Goal: Information Seeking & Learning: Learn about a topic

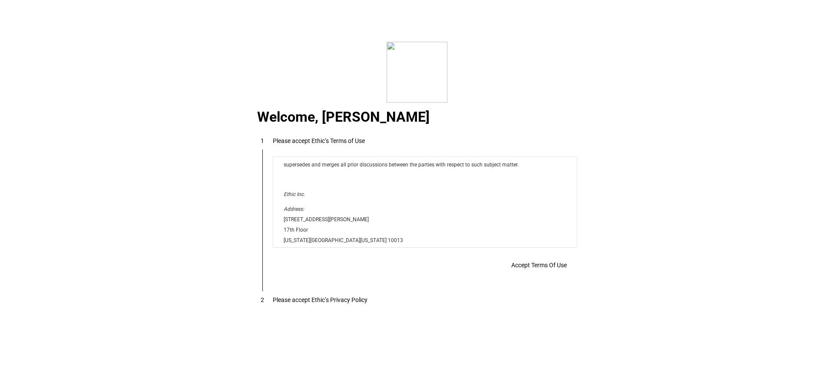
scroll to position [7036, 0]
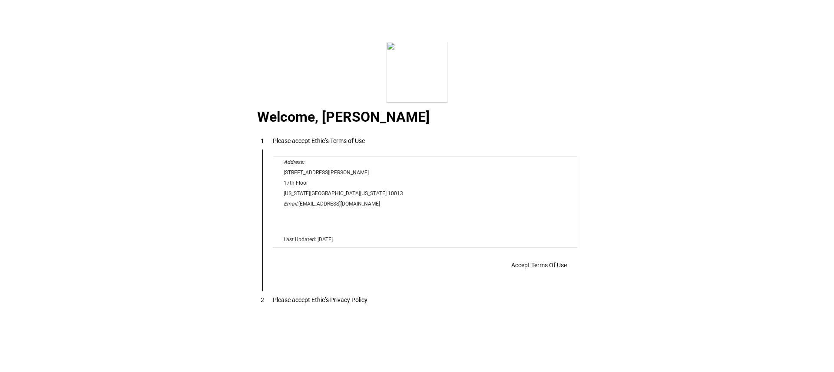
click at [529, 268] on span "Accept Terms Of Use" at bounding box center [539, 265] width 56 height 7
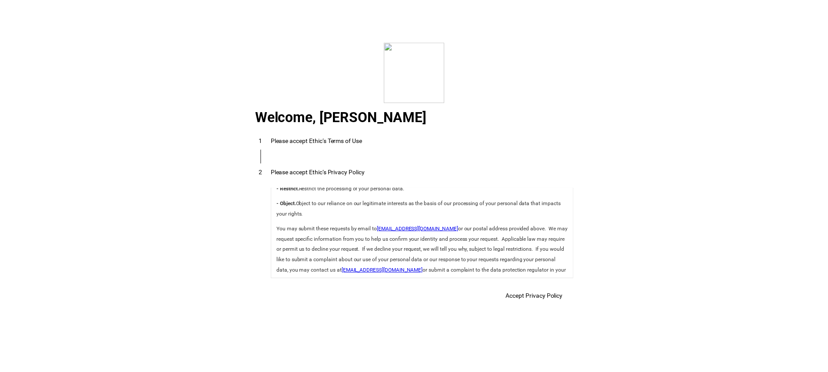
scroll to position [3092, 0]
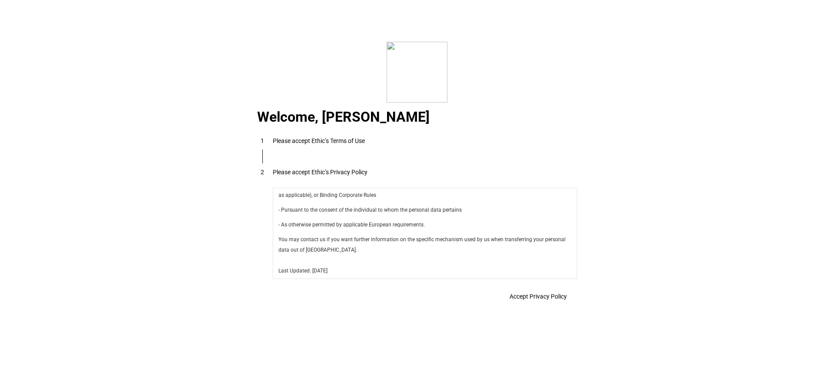
drag, startPoint x: 574, startPoint y: 200, endPoint x: 832, endPoint y: 475, distance: 377.4
click at [541, 291] on span at bounding box center [538, 296] width 78 height 21
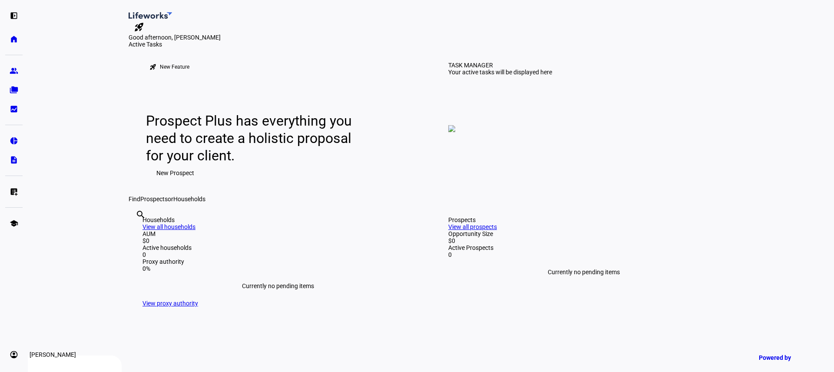
click at [16, 354] on eth-mat-symbol "account_circle" at bounding box center [14, 354] width 9 height 9
click at [70, 312] on link "Profile" at bounding box center [63, 313] width 104 height 17
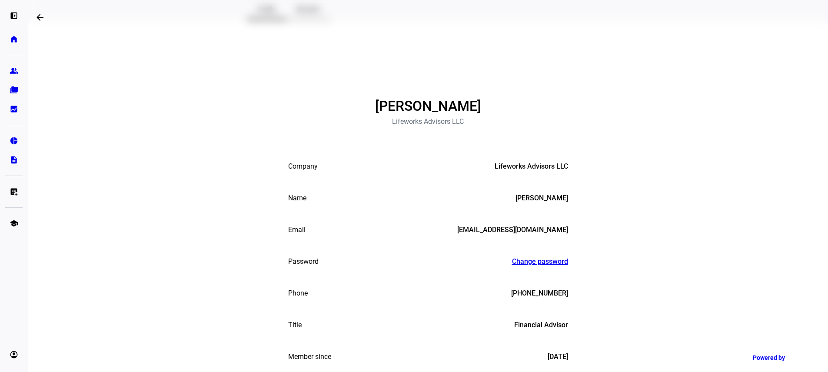
scroll to position [162, 0]
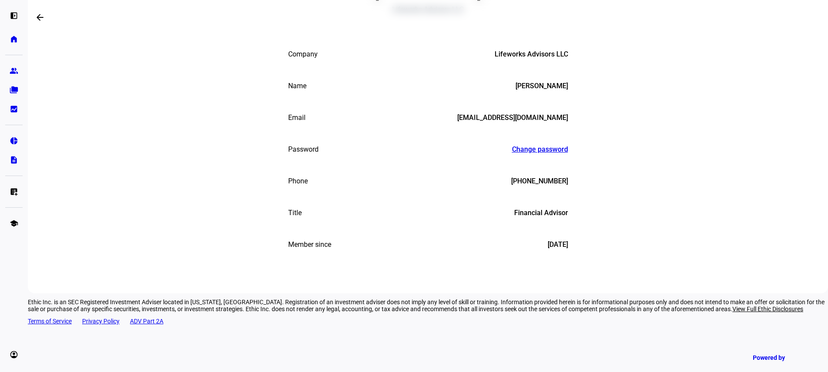
click at [528, 186] on div "[PHONE_NUMBER]" at bounding box center [539, 181] width 57 height 9
click at [495, 197] on mat-list-item "Phone [PHONE_NUMBER]" at bounding box center [428, 181] width 304 height 32
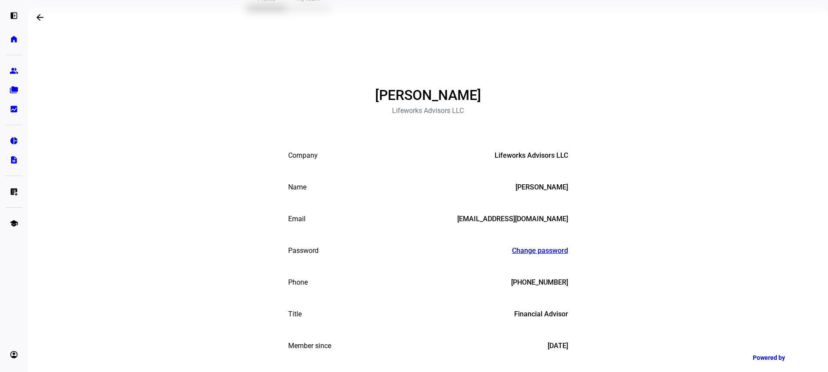
scroll to position [0, 0]
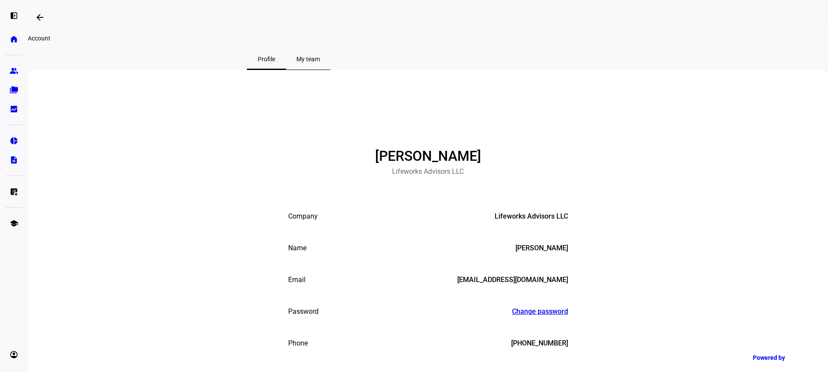
click at [320, 62] on span "My team" at bounding box center [307, 59] width 23 height 6
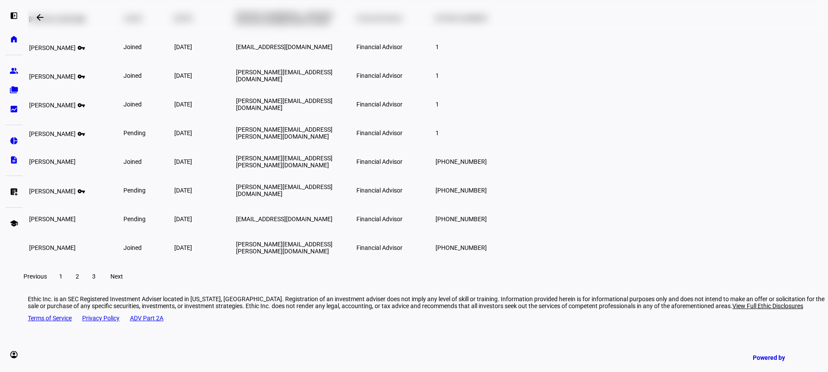
scroll to position [131, 0]
click at [79, 280] on span "2" at bounding box center [77, 276] width 3 height 7
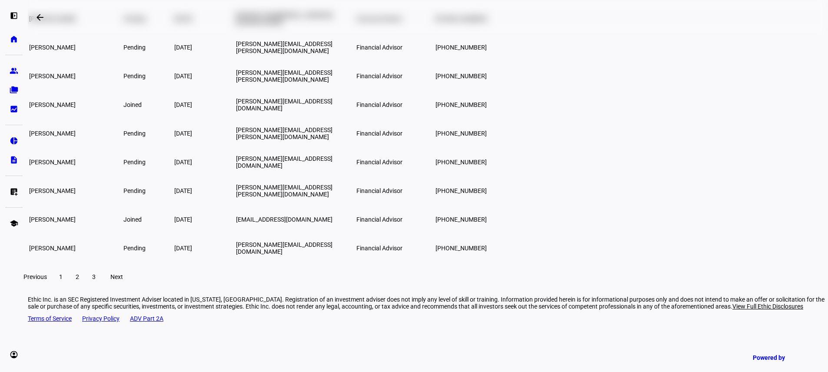
click at [76, 223] on span "[PERSON_NAME]" at bounding box center [52, 219] width 46 height 7
drag, startPoint x: 230, startPoint y: 321, endPoint x: 199, endPoint y: 302, distance: 37.1
click at [69, 285] on button "1" at bounding box center [61, 276] width 16 height 17
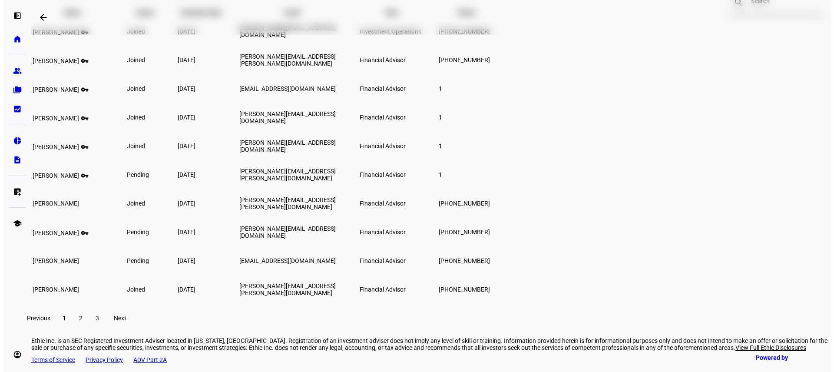
scroll to position [0, 0]
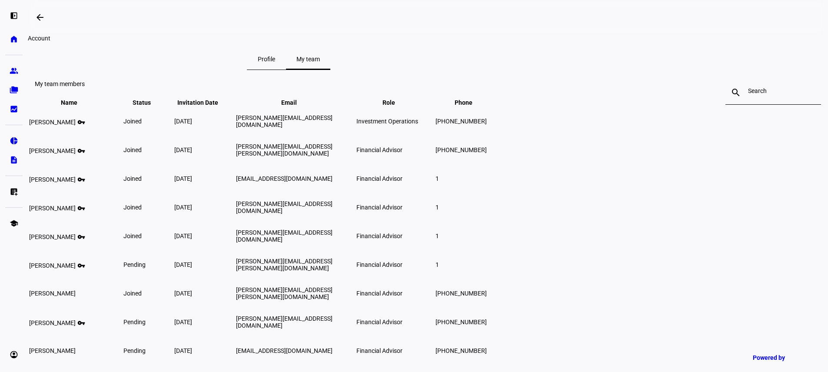
click at [84, 45] on div "Account Profile My team" at bounding box center [428, 52] width 800 height 35
click at [38, 13] on mat-icon "arrow_backwards" at bounding box center [40, 17] width 10 height 10
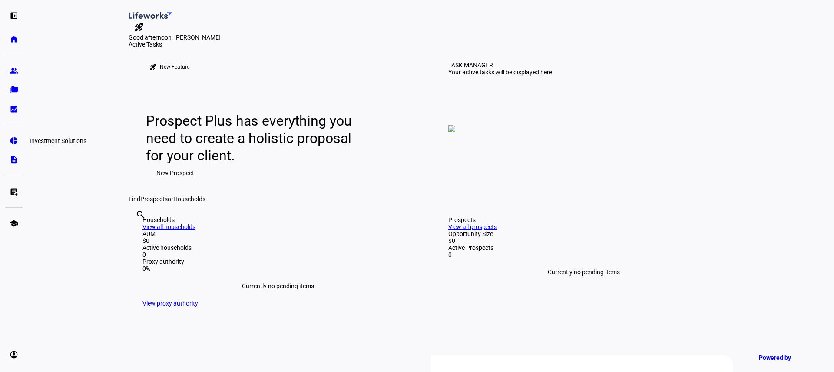
click at [17, 143] on eth-mat-symbol "pie_chart" at bounding box center [14, 140] width 9 height 9
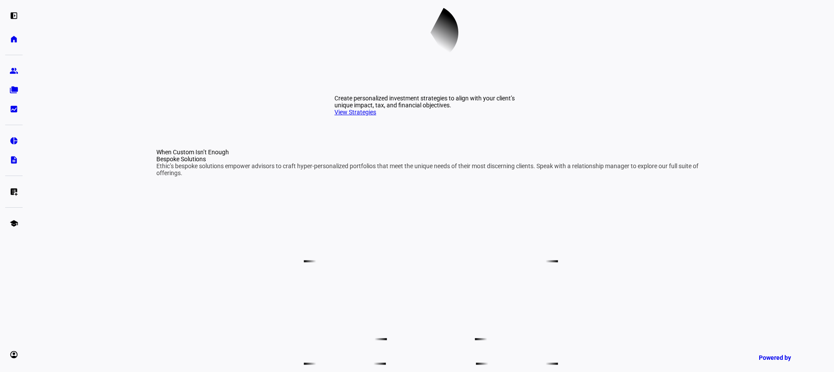
scroll to position [352, 0]
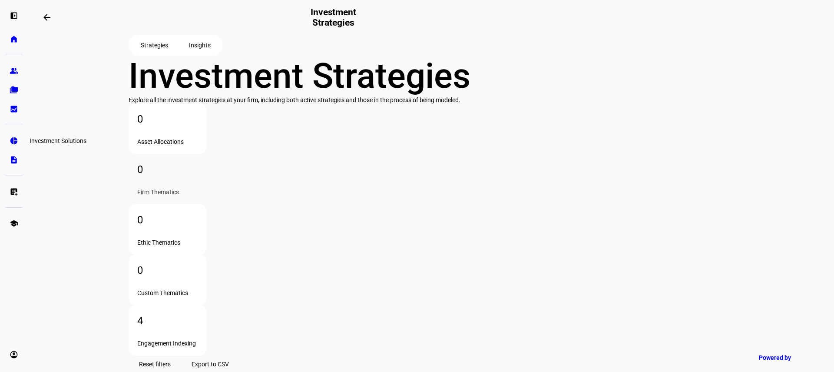
click at [14, 136] on eth-mat-symbol "pie_chart" at bounding box center [14, 140] width 9 height 9
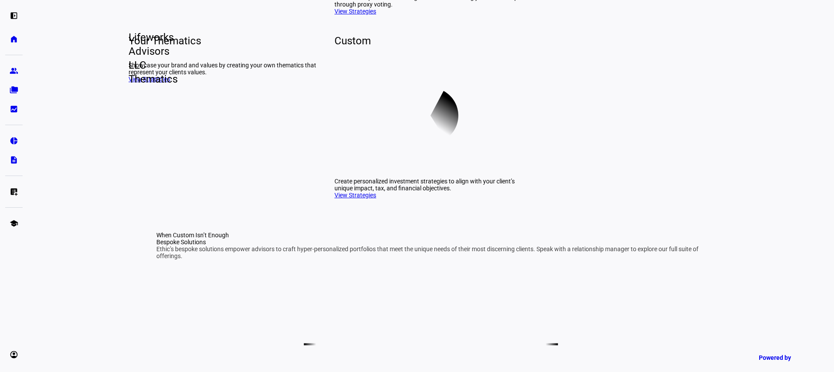
scroll to position [266, 0]
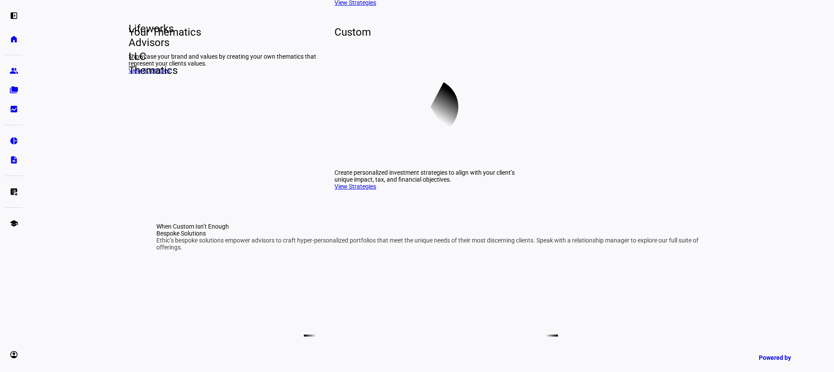
click at [371, 6] on link "View Strategies" at bounding box center [356, 2] width 42 height 7
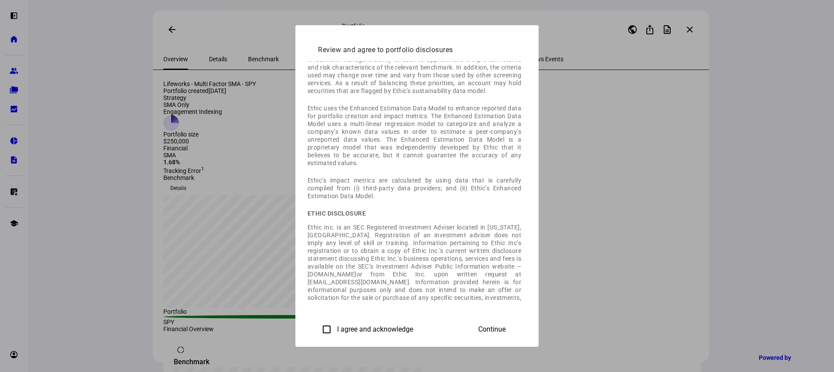
drag, startPoint x: 217, startPoint y: 328, endPoint x: 253, endPoint y: 326, distance: 35.6
click at [318, 328] on input "I agree and acknowledge" at bounding box center [326, 329] width 17 height 17
checkbox input "true"
click at [506, 331] on span "Continue" at bounding box center [491, 329] width 27 height 8
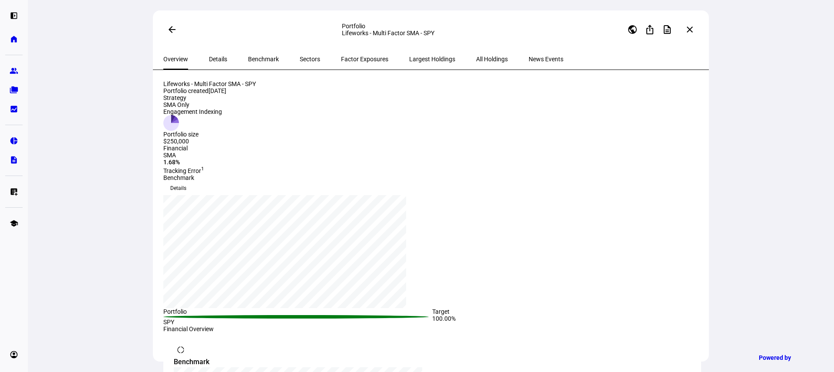
click at [209, 60] on span "Details" at bounding box center [218, 59] width 18 height 6
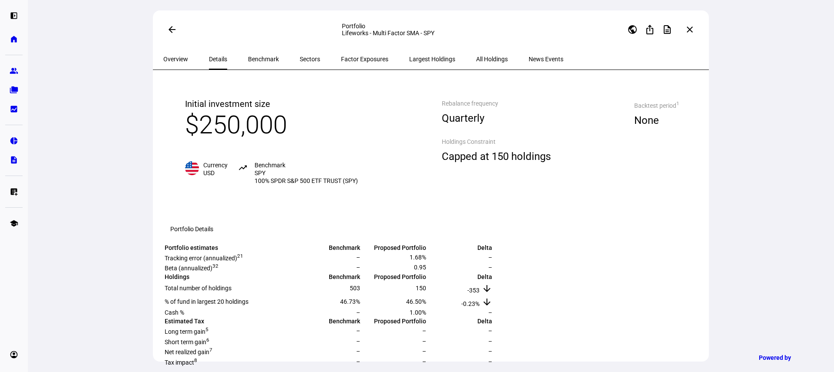
click at [248, 60] on span "Benchmark" at bounding box center [263, 59] width 31 height 6
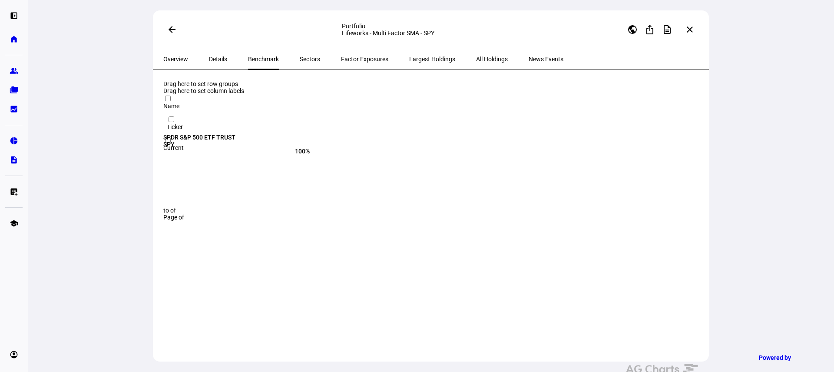
click at [300, 58] on span "Sectors" at bounding box center [310, 59] width 20 height 6
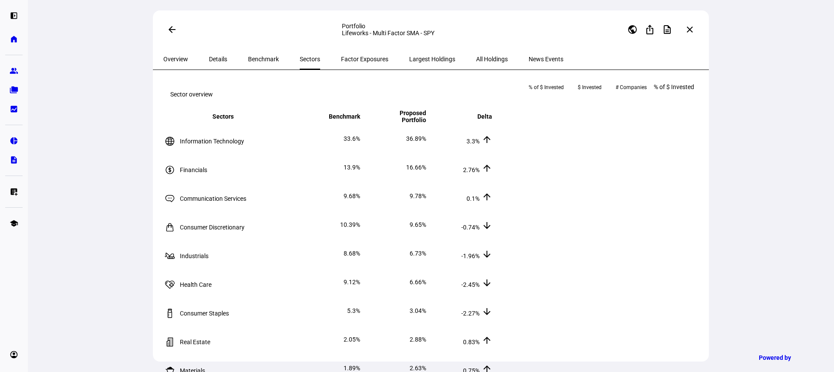
click at [341, 56] on span "Factor Exposures" at bounding box center [364, 59] width 47 height 6
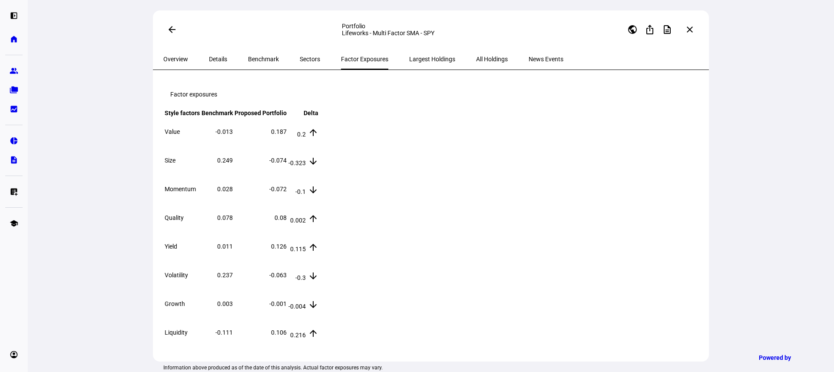
click at [409, 60] on span "Largest Holdings" at bounding box center [432, 59] width 46 height 6
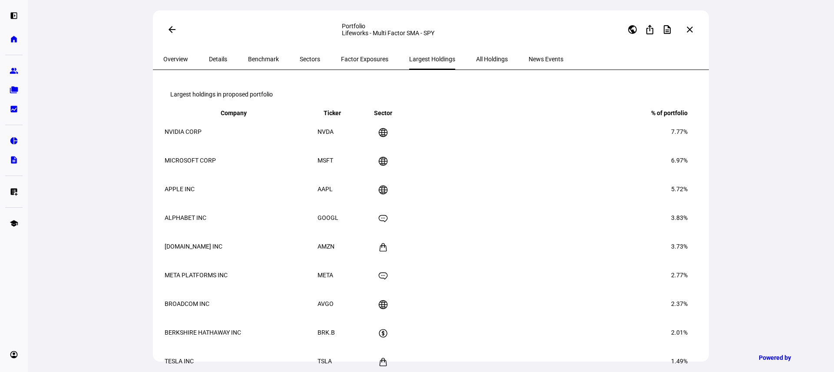
click at [476, 59] on span "All Holdings" at bounding box center [492, 59] width 32 height 6
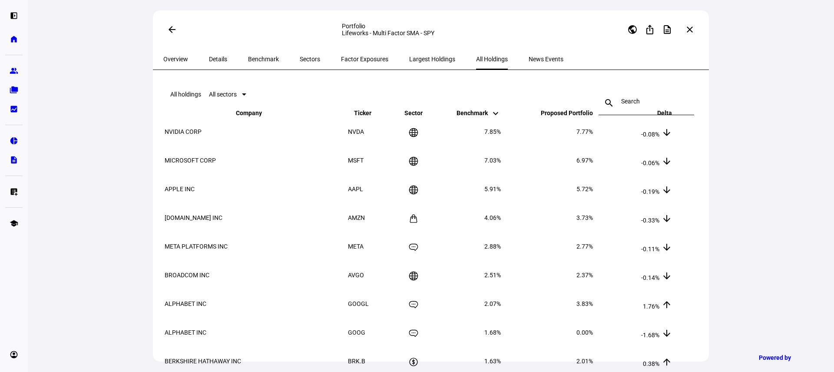
click at [529, 60] on span "News Events" at bounding box center [546, 59] width 35 height 6
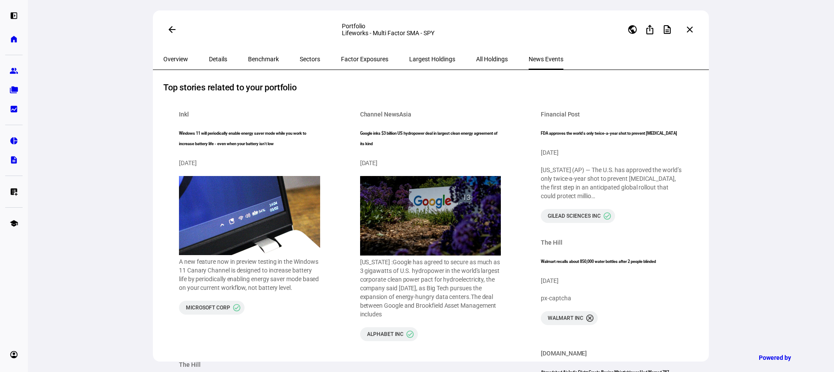
click at [177, 60] on span "Overview" at bounding box center [175, 59] width 25 height 6
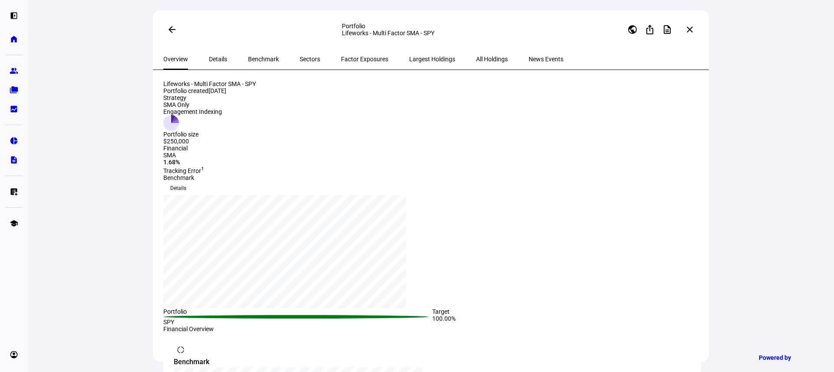
click at [175, 29] on span at bounding box center [172, 29] width 21 height 21
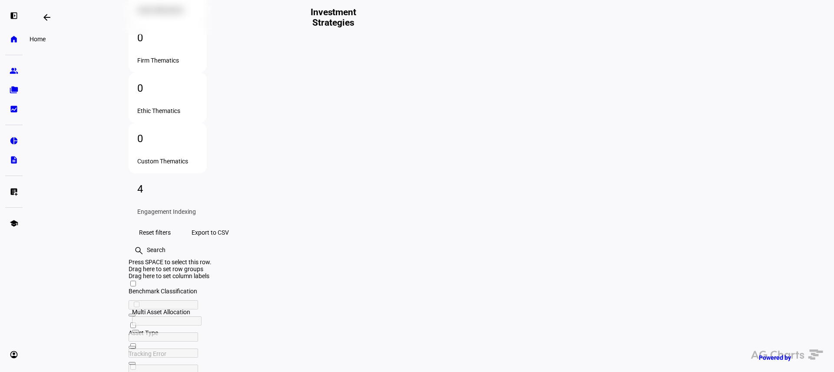
click at [14, 36] on eth-mat-symbol "home" at bounding box center [14, 39] width 9 height 9
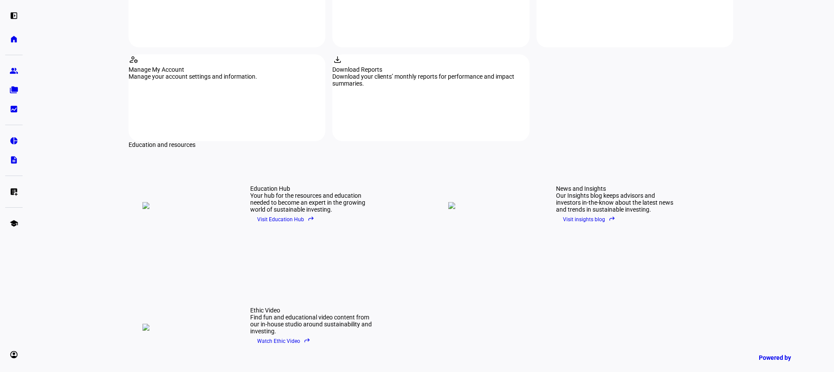
scroll to position [1092, 0]
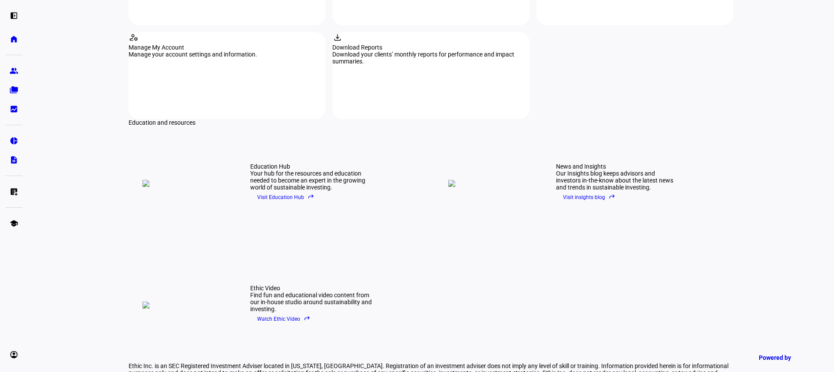
click at [269, 191] on span "Visit Education Hub reply" at bounding box center [285, 197] width 57 height 13
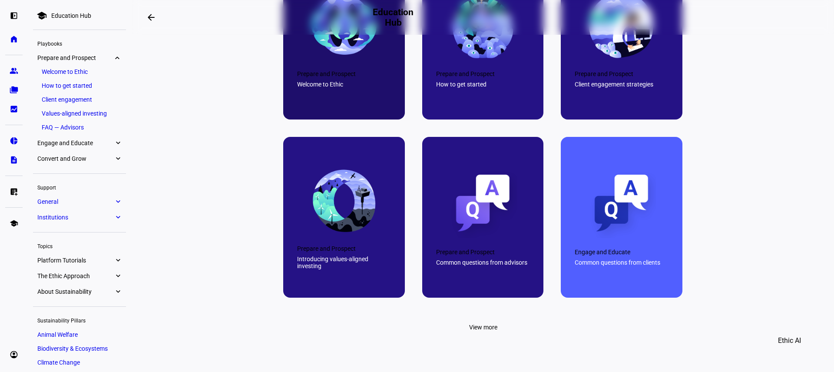
scroll to position [441, 0]
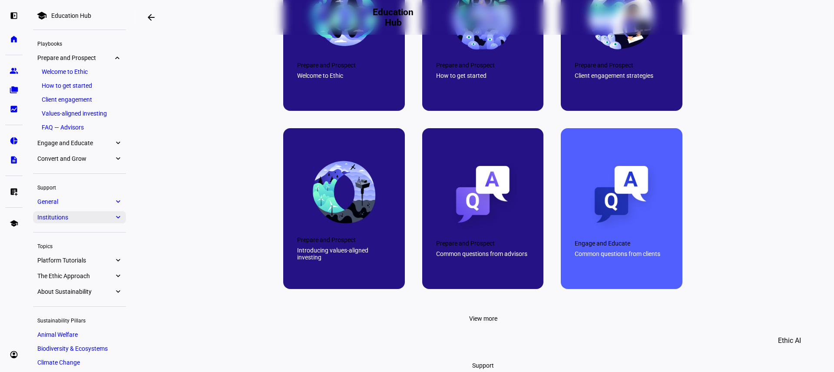
click at [56, 218] on span "Institutions" at bounding box center [75, 217] width 76 height 7
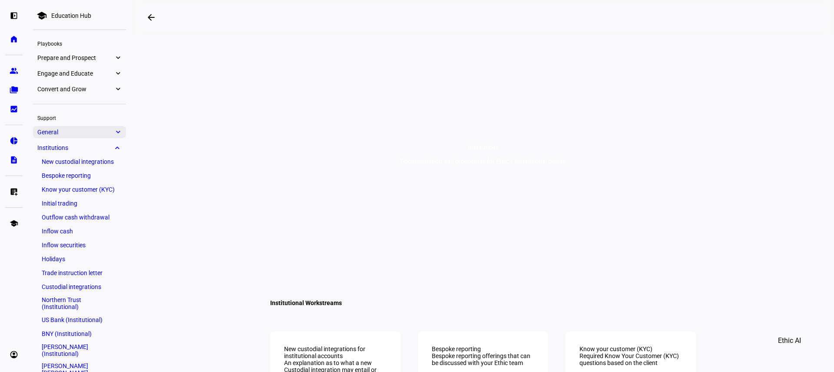
click at [55, 134] on span "General" at bounding box center [75, 132] width 76 height 7
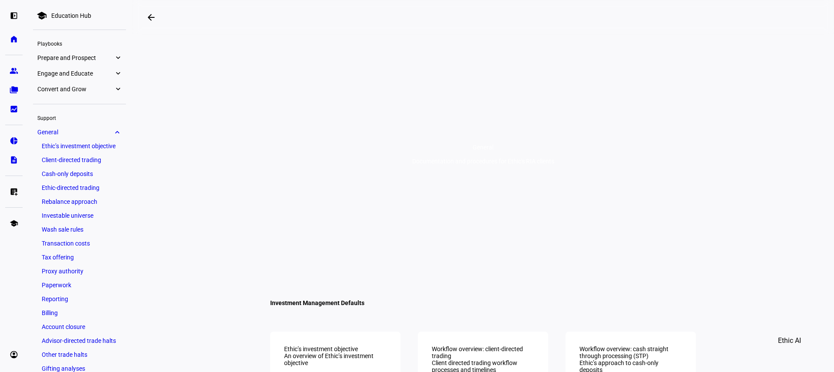
click at [75, 163] on link "Client-directed trading" at bounding box center [79, 160] width 84 height 12
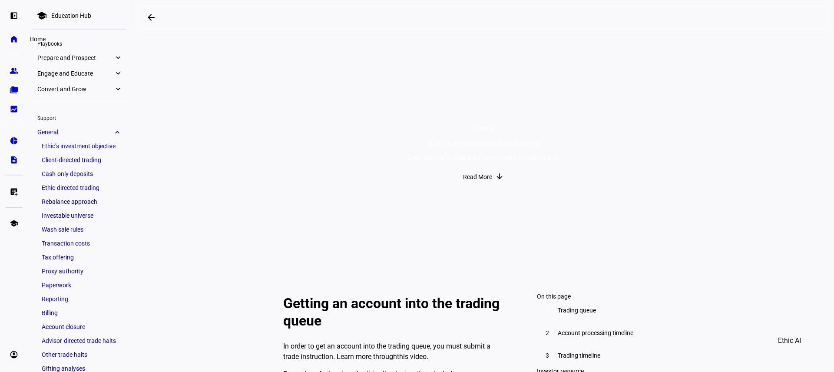
click at [13, 35] on eth-mat-symbol "home" at bounding box center [14, 39] width 9 height 9
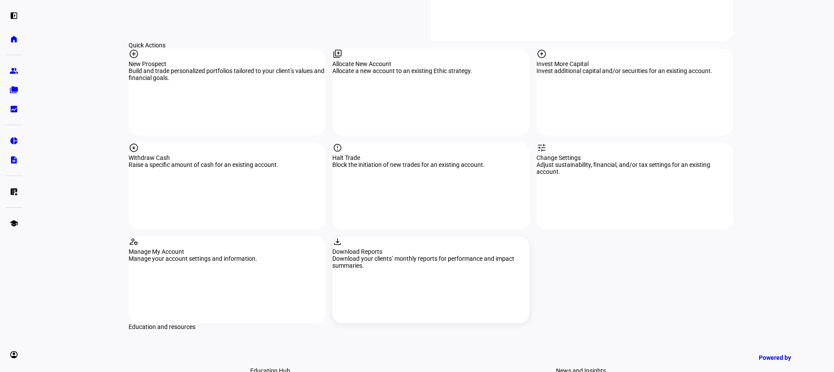
scroll to position [889, 0]
click at [646, 141] on div "tune Change Settings Adjust sustainability, financial, and/or tax settings for …" at bounding box center [635, 184] width 197 height 87
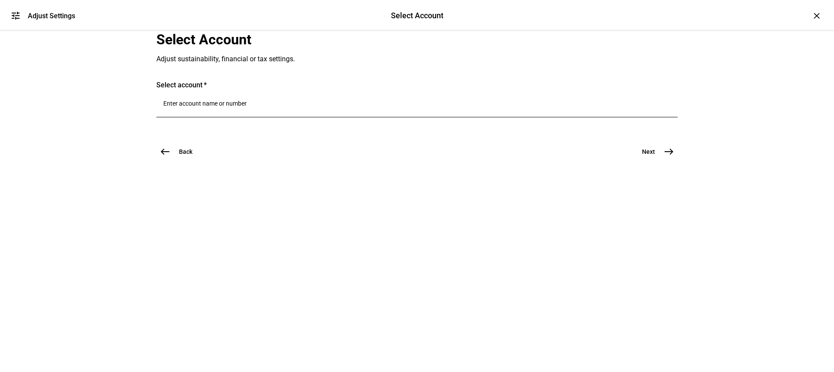
click at [200, 107] on input "Number" at bounding box center [416, 103] width 507 height 7
click at [17, 13] on mat-icon "tune" at bounding box center [15, 15] width 10 height 10
click at [16, 17] on mat-icon "tune" at bounding box center [15, 15] width 10 height 10
click at [162, 157] on mat-icon "west" at bounding box center [165, 151] width 10 height 10
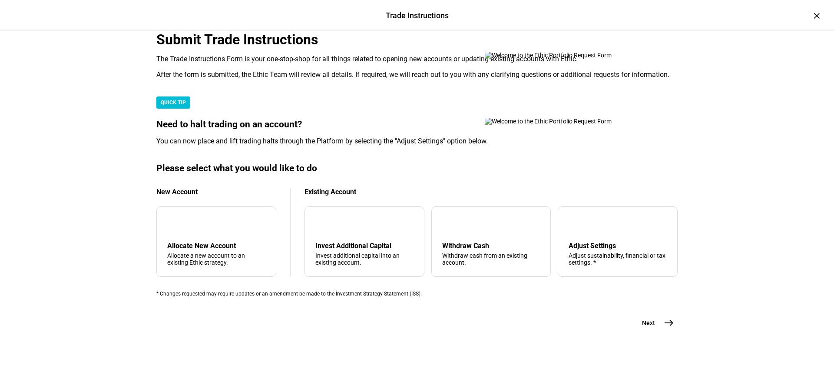
scroll to position [0, 0]
click at [810, 17] on div "×" at bounding box center [817, 16] width 14 height 14
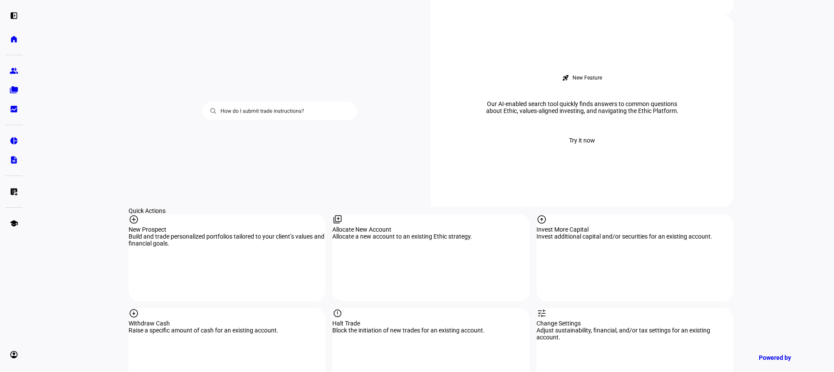
scroll to position [721, 0]
click at [12, 143] on eth-mat-symbol "pie_chart" at bounding box center [14, 140] width 9 height 9
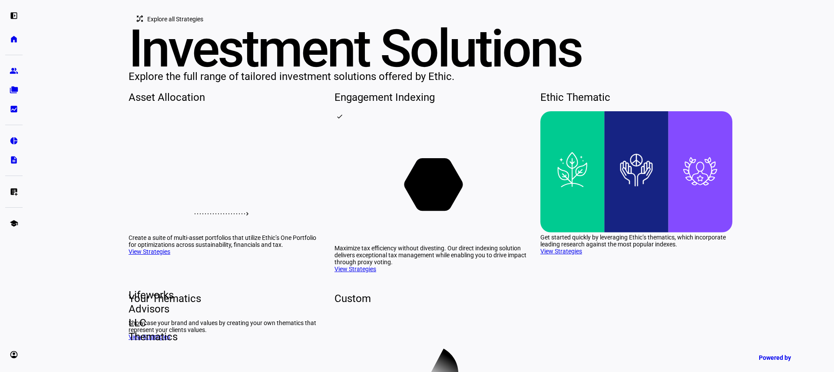
click at [177, 28] on span "Explore all Strategies" at bounding box center [175, 18] width 56 height 17
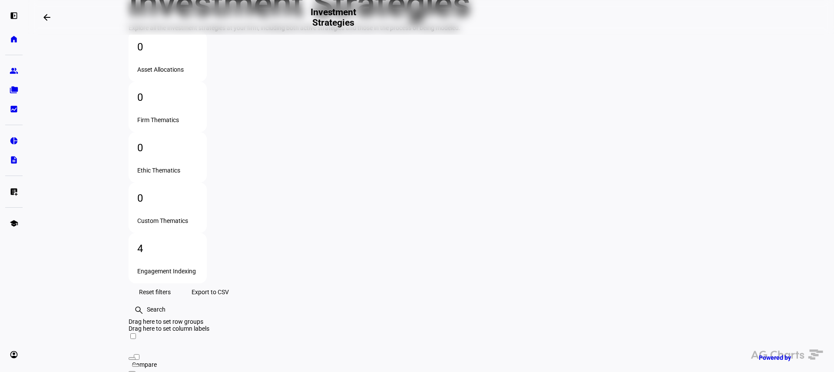
scroll to position [73, 0]
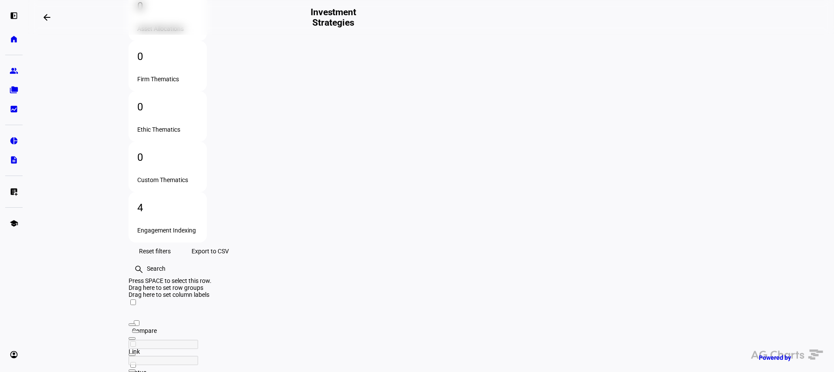
scroll to position [141, 0]
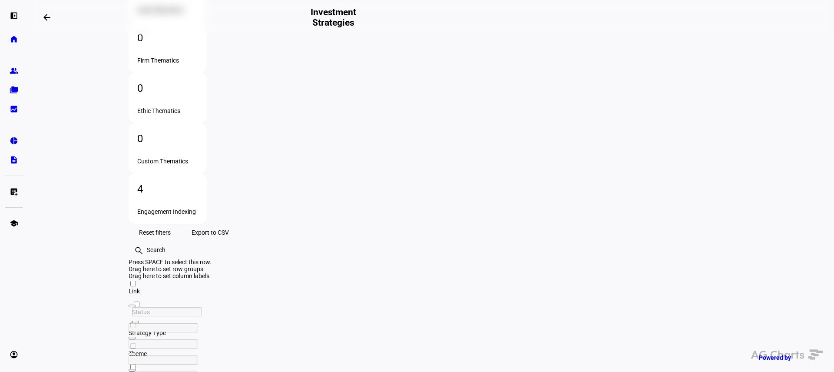
scroll to position [0, 154]
